Goal: Task Accomplishment & Management: Manage account settings

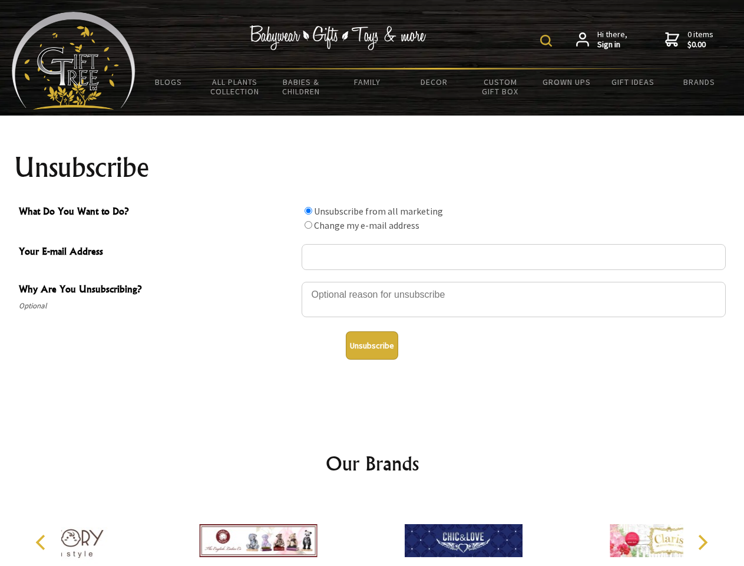
click at [548, 41] on img at bounding box center [546, 41] width 12 height 12
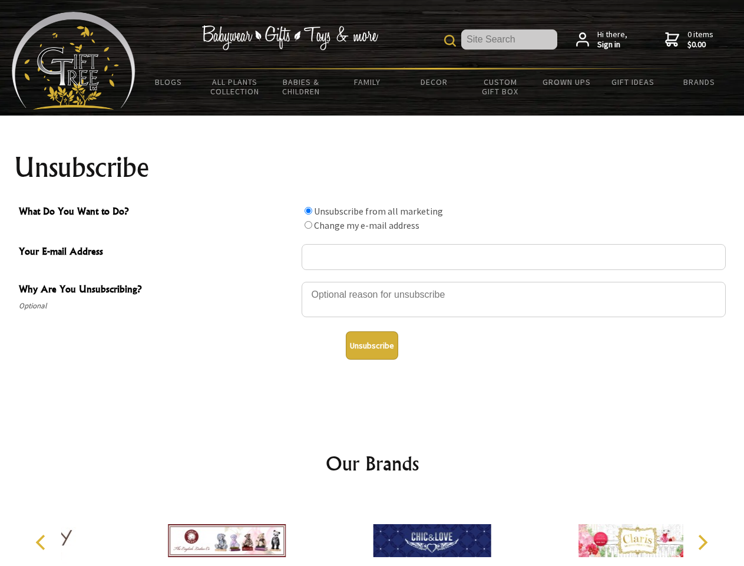
click at [372, 281] on div at bounding box center [514, 301] width 424 height 41
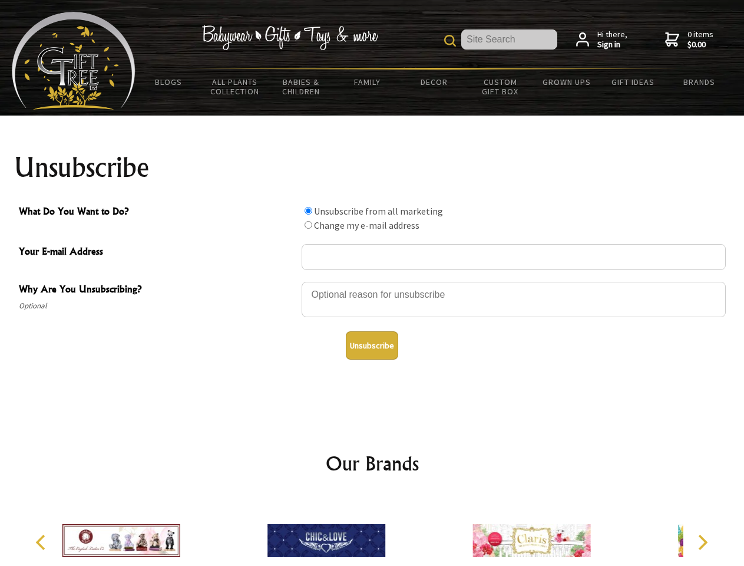
click at [308, 210] on input "What Do You Want to Do?" at bounding box center [309, 211] width 8 height 8
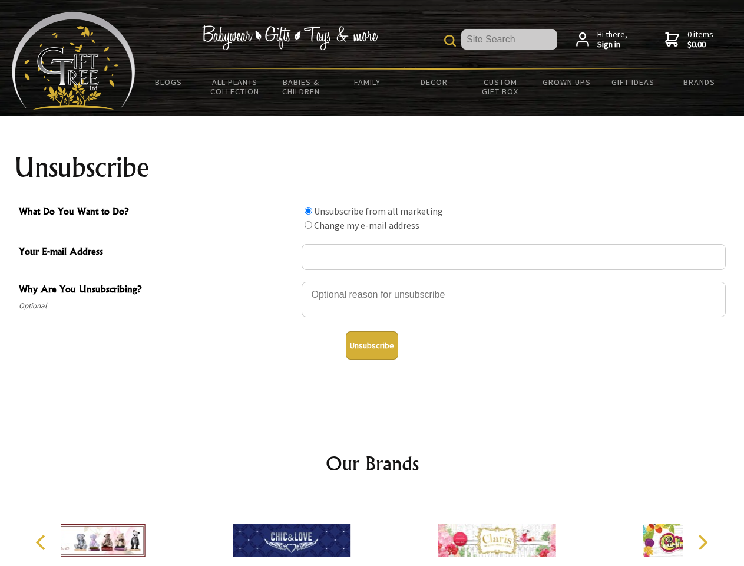
click at [308, 225] on input "What Do You Want to Do?" at bounding box center [309, 225] width 8 height 8
radio input "true"
click at [372, 345] on button "Unsubscribe" at bounding box center [372, 345] width 52 height 28
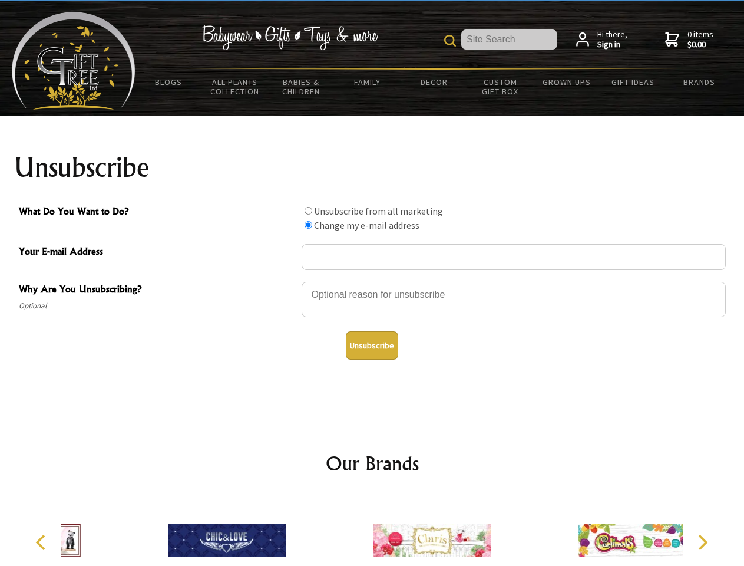
click at [373, 531] on img at bounding box center [432, 540] width 118 height 88
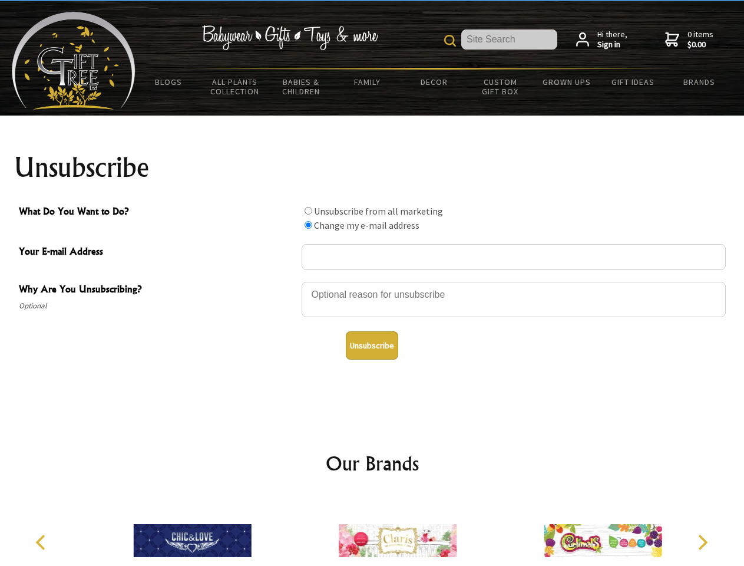
click at [42, 542] on icon "Previous" at bounding box center [41, 542] width 15 height 15
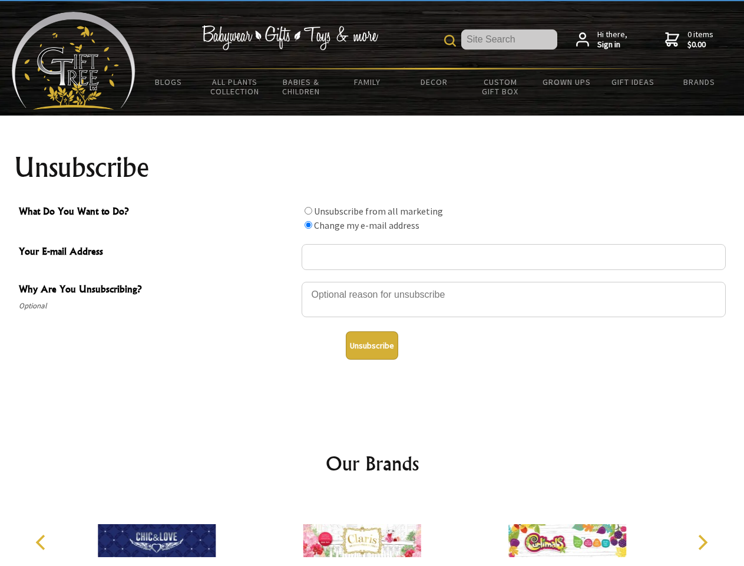
click at [703, 542] on icon "Next" at bounding box center [701, 542] width 15 height 15
